Goal: Navigation & Orientation: Find specific page/section

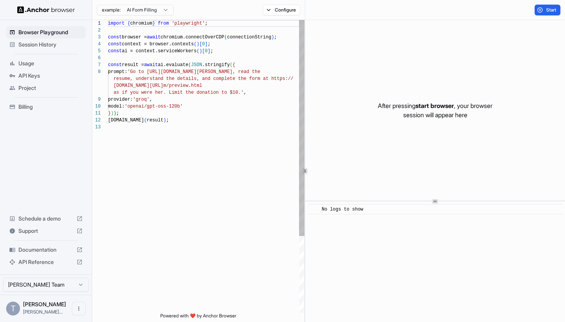
scroll to position [48, 0]
click at [31, 88] on span "Project" at bounding box center [50, 88] width 64 height 8
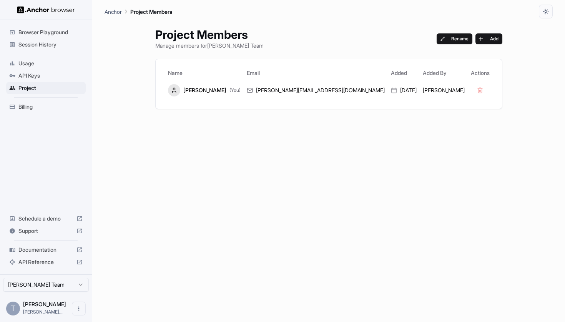
click at [29, 64] on span "Usage" at bounding box center [50, 64] width 64 height 8
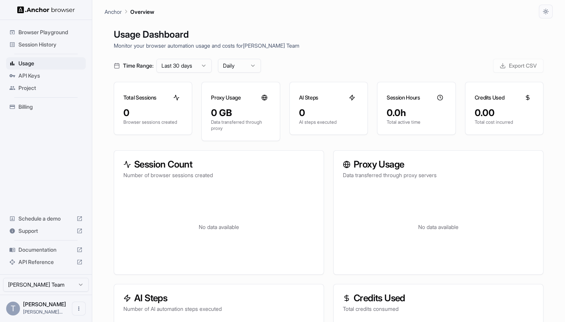
click at [39, 32] on span "Browser Playground" at bounding box center [50, 32] width 64 height 8
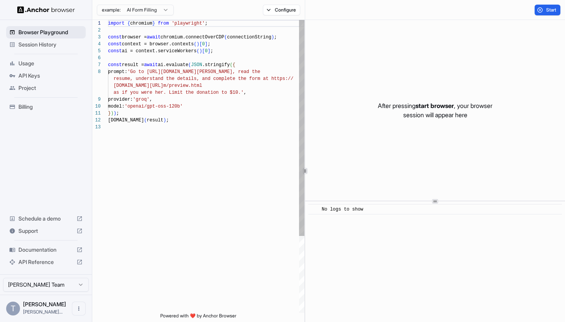
scroll to position [48, 0]
click at [26, 75] on span "API Keys" at bounding box center [50, 76] width 64 height 8
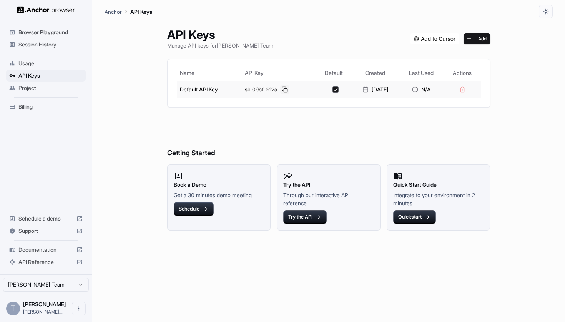
click at [280, 89] on button at bounding box center [284, 89] width 9 height 9
click at [67, 31] on span "Browser Playground" at bounding box center [50, 32] width 64 height 8
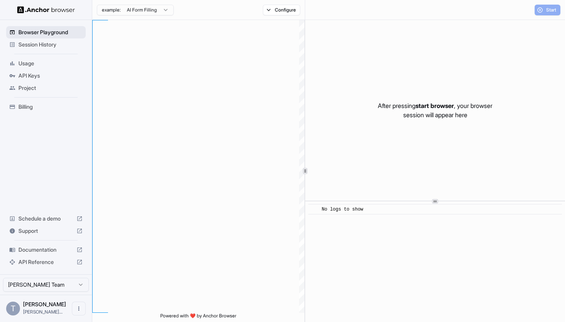
type textarea "**********"
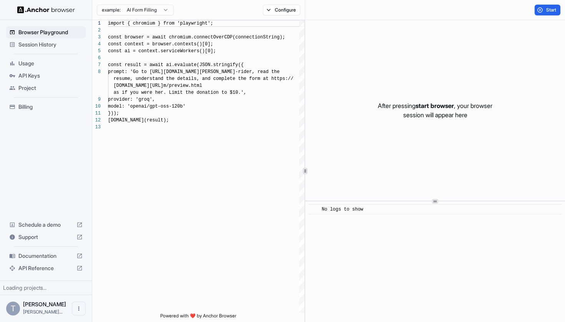
scroll to position [48, 0]
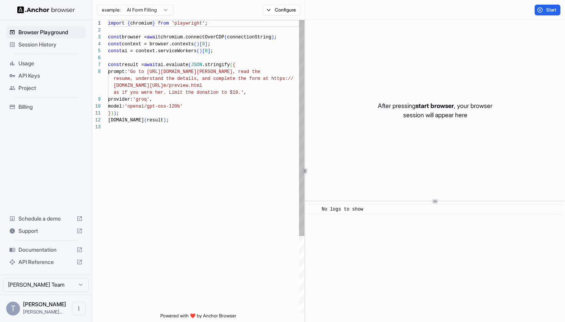
scroll to position [48, 0]
